Goal: Task Accomplishment & Management: Complete application form

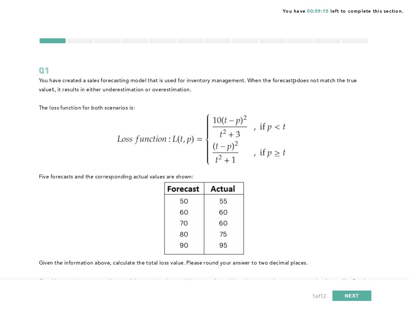
click at [80, 41] on div at bounding box center [80, 40] width 26 height 5
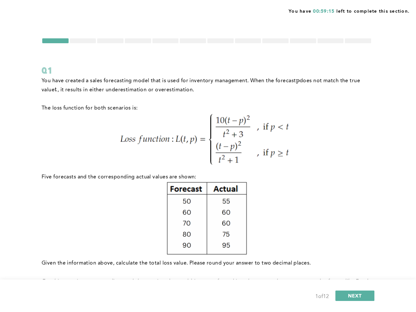
click at [108, 41] on div at bounding box center [110, 40] width 26 height 5
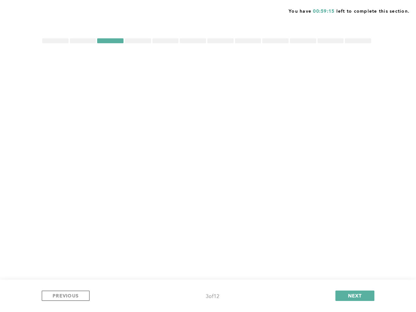
click at [135, 41] on div at bounding box center [138, 40] width 26 height 5
click at [162, 41] on div at bounding box center [165, 40] width 26 height 5
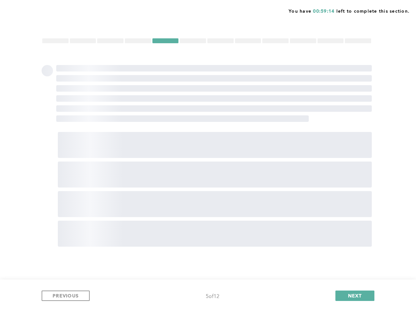
click at [190, 41] on div at bounding box center [193, 40] width 26 height 5
click at [218, 41] on div at bounding box center [220, 40] width 26 height 5
click at [245, 41] on div at bounding box center [248, 40] width 26 height 5
click at [273, 41] on div at bounding box center [275, 40] width 26 height 5
click at [300, 41] on div at bounding box center [303, 40] width 26 height 5
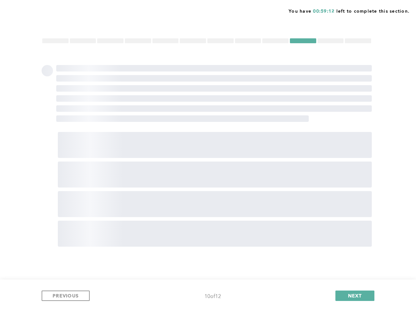
click at [328, 41] on div at bounding box center [330, 40] width 26 height 5
